Goal: Ask a question

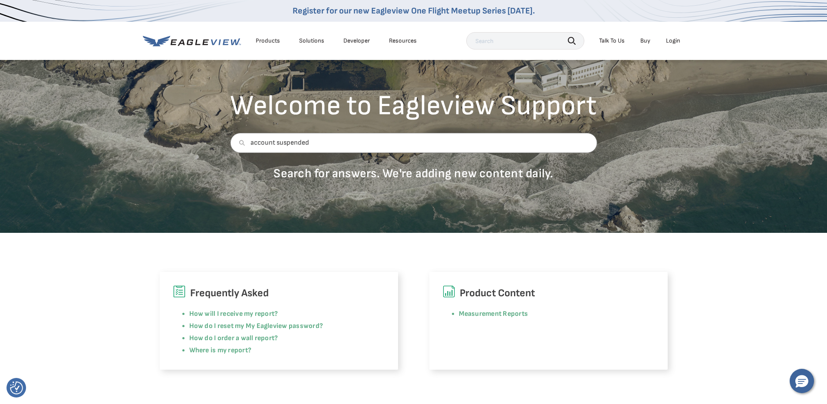
type input "account suspended"
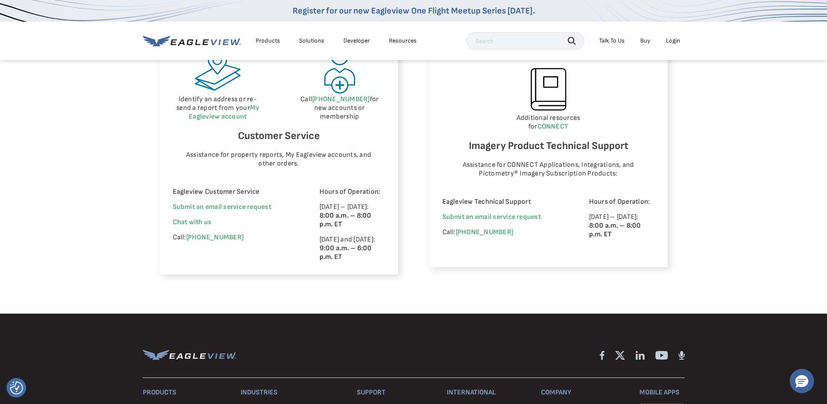
scroll to position [565, 0]
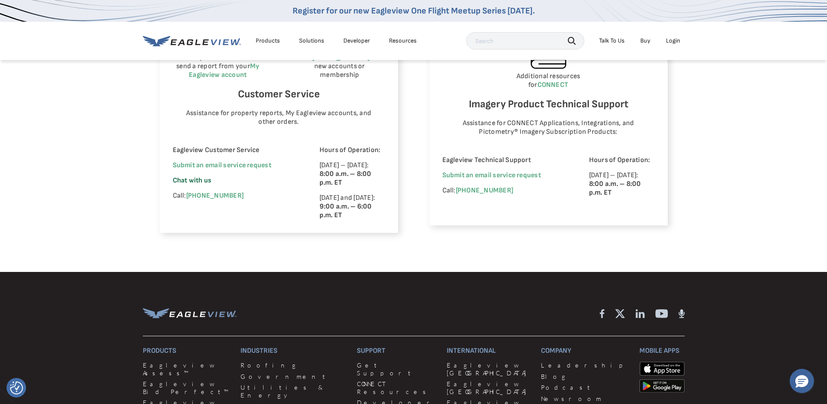
click at [200, 178] on span "Chat with us" at bounding box center [192, 180] width 39 height 8
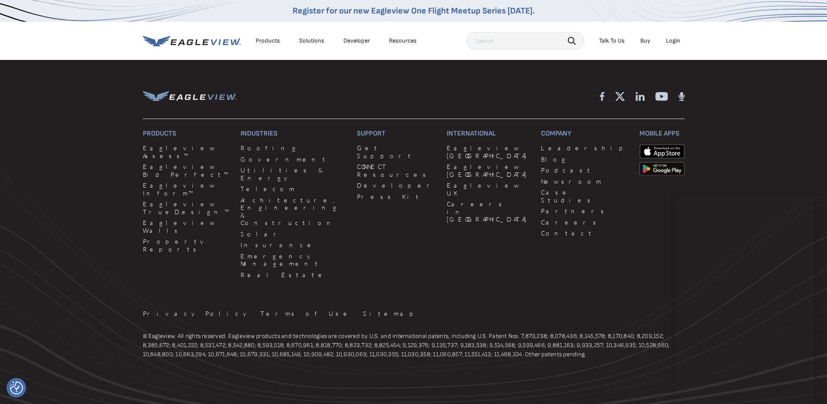
scroll to position [782, 0]
